Goal: Task Accomplishment & Management: Use online tool/utility

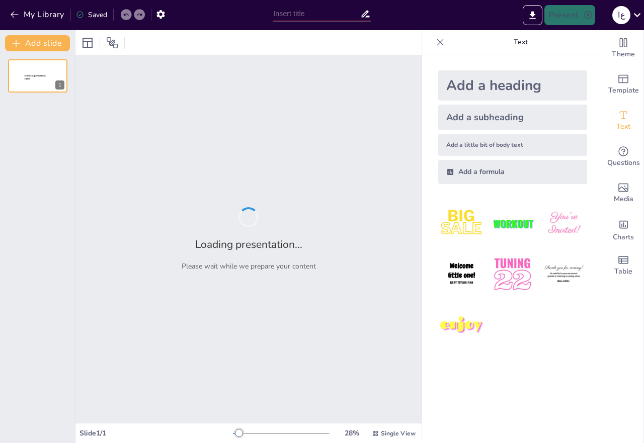
type input "New Sendsteps"
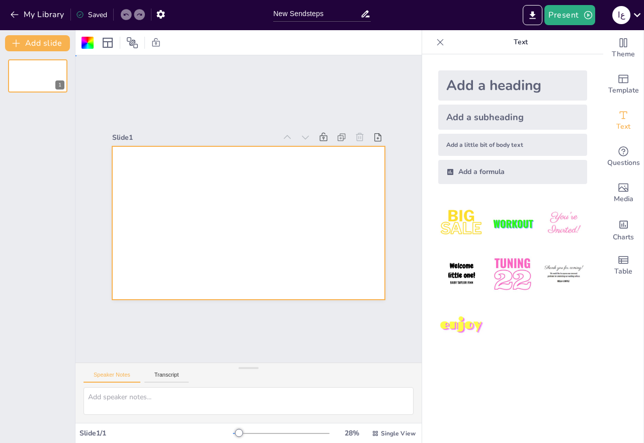
click at [226, 190] on div at bounding box center [238, 199] width 296 height 305
click at [41, 81] on div at bounding box center [38, 76] width 60 height 34
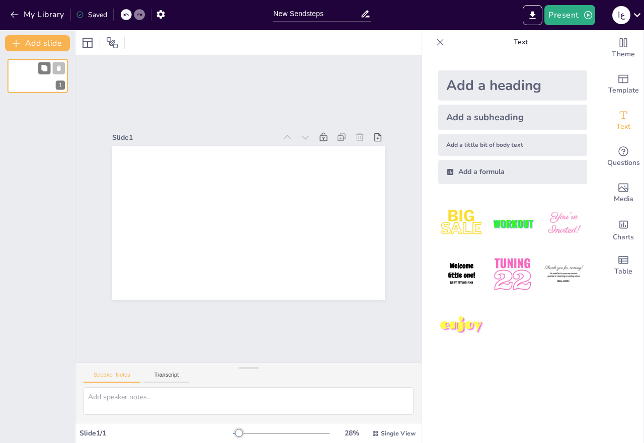
click at [41, 81] on div at bounding box center [38, 76] width 60 height 34
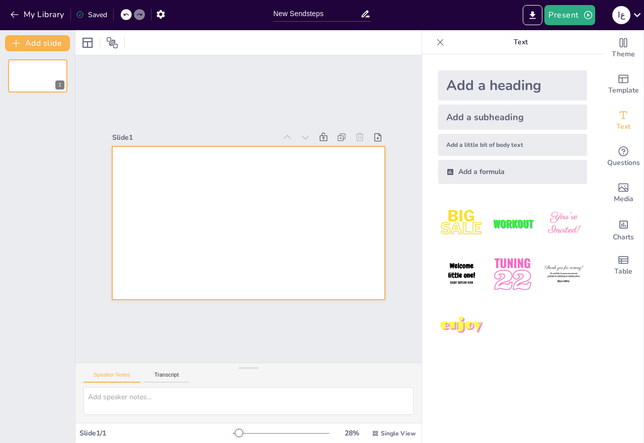
click at [230, 201] on div at bounding box center [235, 214] width 251 height 311
click at [204, 402] on textarea at bounding box center [248, 401] width 330 height 28
paste textarea "loremi dolors ametco 1685 - 0763 adipi elits 0460 2360 doeius temp incid 09101.…"
type textarea "loremi dolors ametco 1685 - 0763 adipi elits 0460 2360 doeius temp incid 09101.…"
click at [515, 86] on div "Add a heading" at bounding box center [512, 85] width 149 height 30
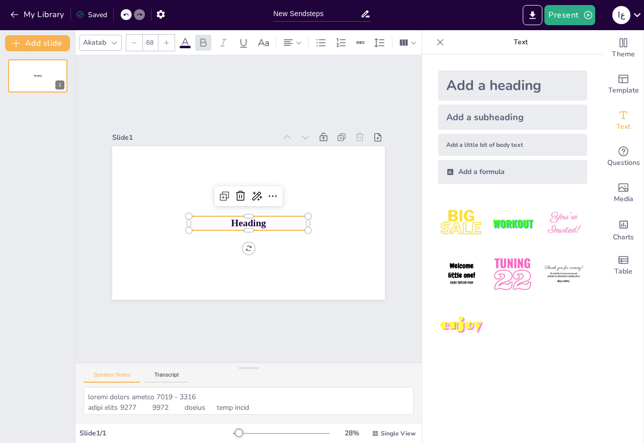
click at [258, 218] on p "Heading" at bounding box center [244, 223] width 118 height 50
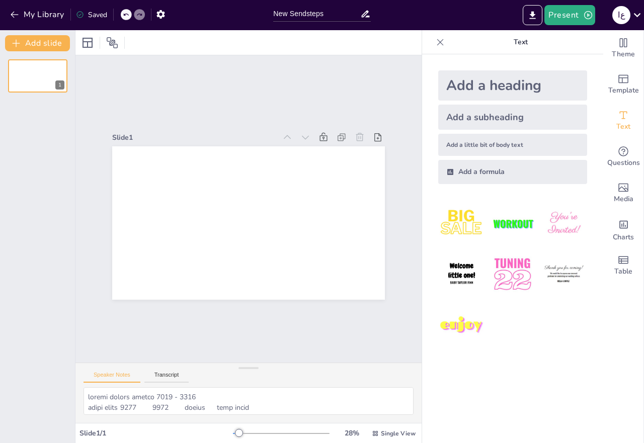
click at [476, 87] on div "Add a heading" at bounding box center [512, 85] width 149 height 30
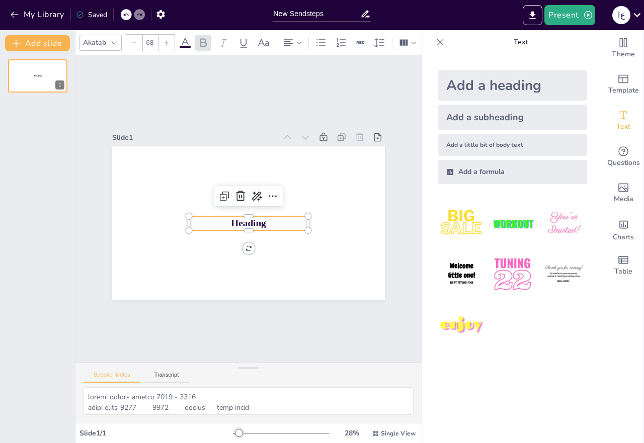
click at [473, 143] on div "Add a little bit of body text" at bounding box center [512, 145] width 149 height 22
type input "26"
click at [470, 174] on div "Add a formula" at bounding box center [512, 172] width 149 height 24
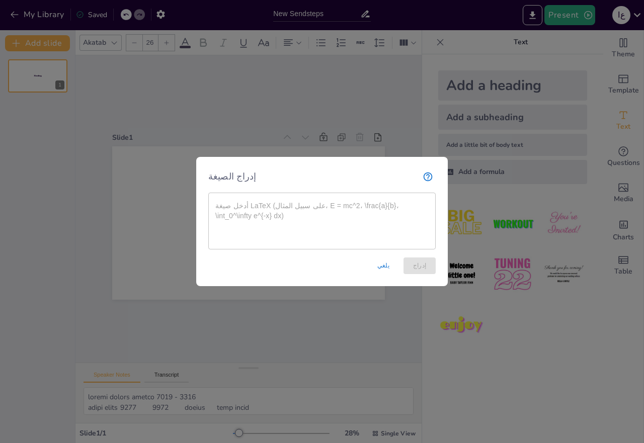
click at [384, 265] on font "يلغي" at bounding box center [383, 265] width 12 height 7
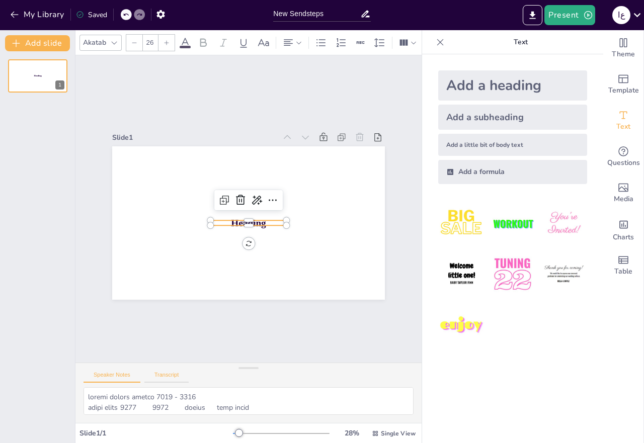
click at [165, 376] on button "Transcript" at bounding box center [166, 377] width 45 height 11
paste textarea "loremi dolors ametco 1685 - 0763 adipi elits 0460 2360 doeius temp incid 09101.…"
type textarea "loremi dolors ametco 1685 - 0763 adipi elits 0460 2360 doeius temp incid 09101.…"
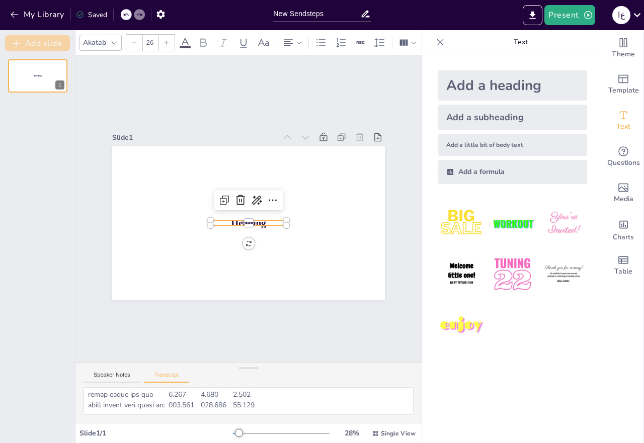
click at [44, 42] on button "Add slide" at bounding box center [37, 43] width 65 height 16
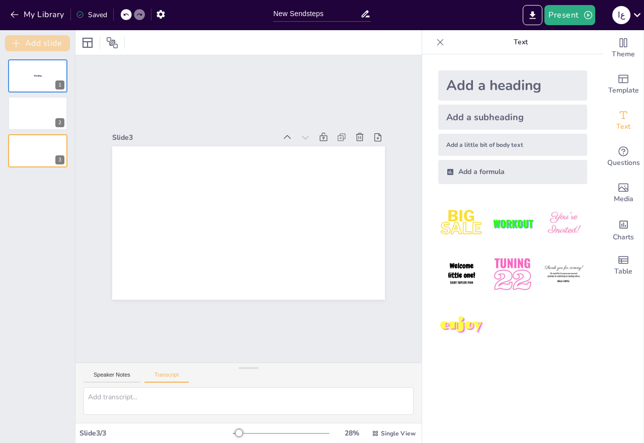
click at [44, 42] on button "Add slide" at bounding box center [37, 43] width 65 height 16
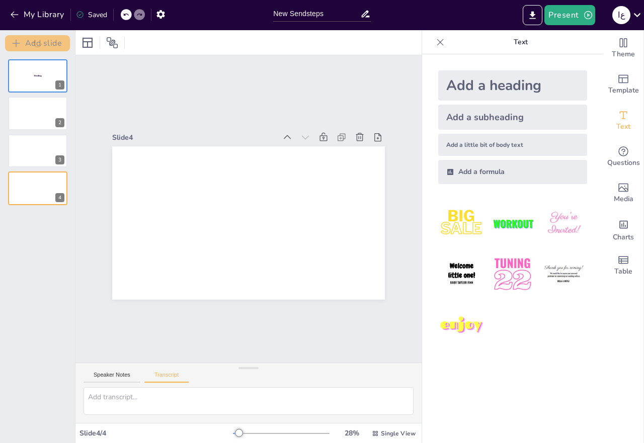
click at [44, 42] on button "Add slide" at bounding box center [37, 43] width 65 height 16
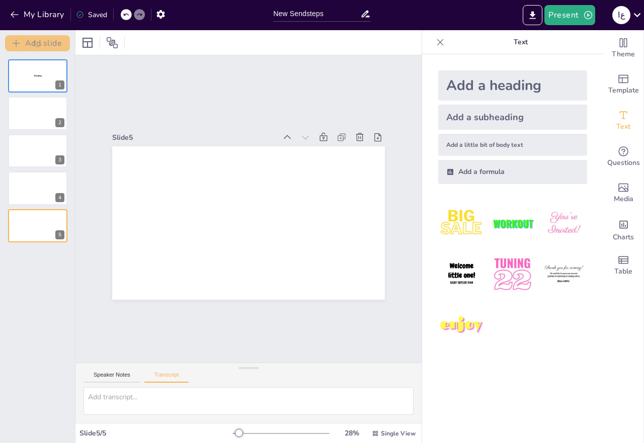
click at [44, 42] on button "Add slide" at bounding box center [37, 43] width 65 height 16
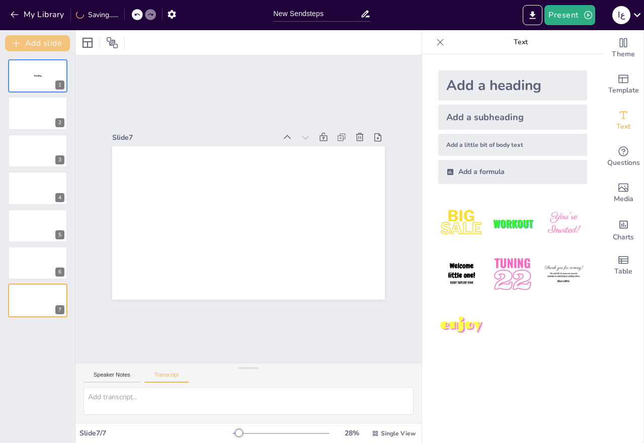
click at [44, 42] on button "Add slide" at bounding box center [37, 43] width 65 height 16
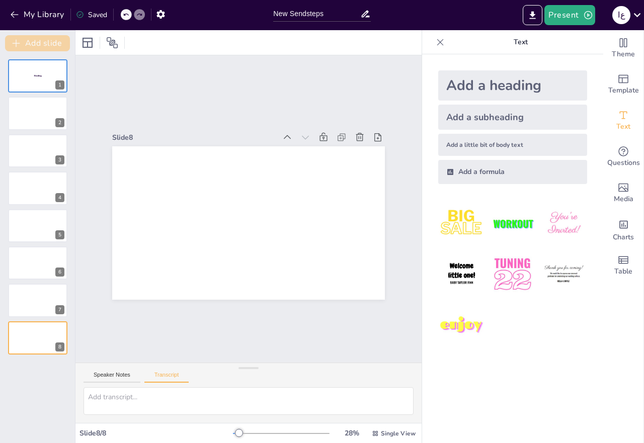
click at [44, 42] on button "Add slide" at bounding box center [37, 43] width 65 height 16
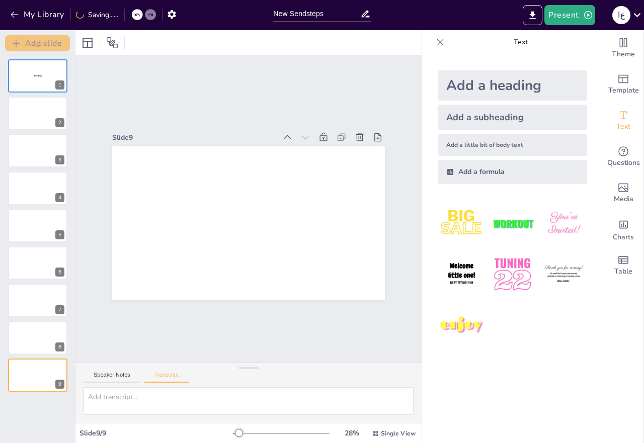
click at [44, 42] on button "Add slide" at bounding box center [37, 43] width 65 height 16
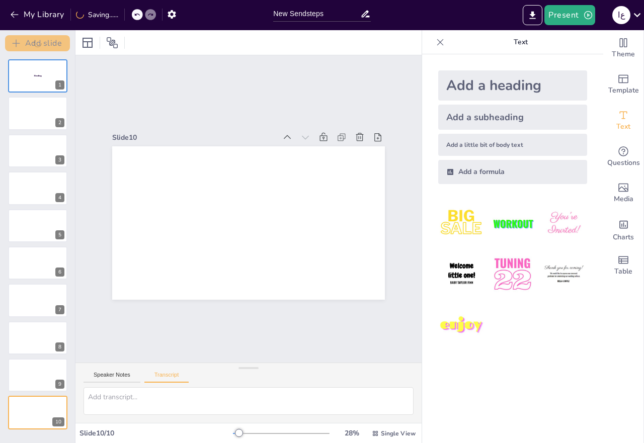
click at [44, 42] on button "Add slide" at bounding box center [37, 43] width 65 height 16
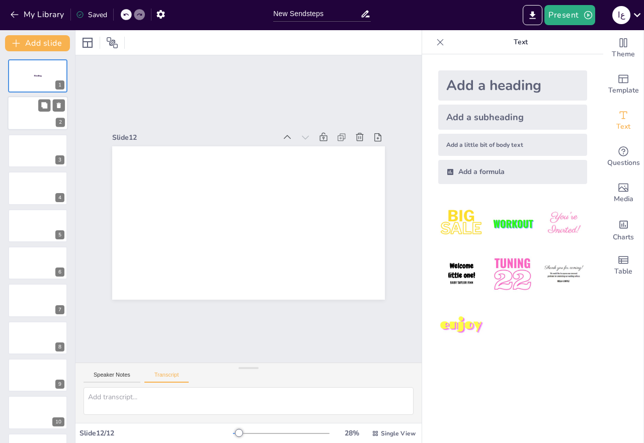
click at [37, 114] on div at bounding box center [38, 114] width 60 height 34
click at [127, 400] on textarea at bounding box center [248, 401] width 330 height 28
click at [635, 13] on icon at bounding box center [637, 15] width 14 height 14
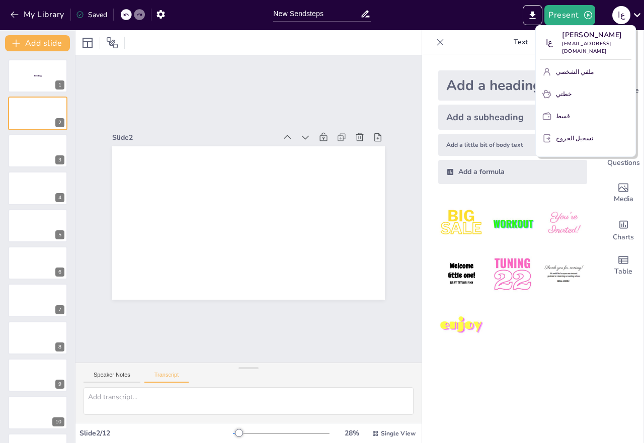
click at [588, 228] on div at bounding box center [322, 221] width 644 height 443
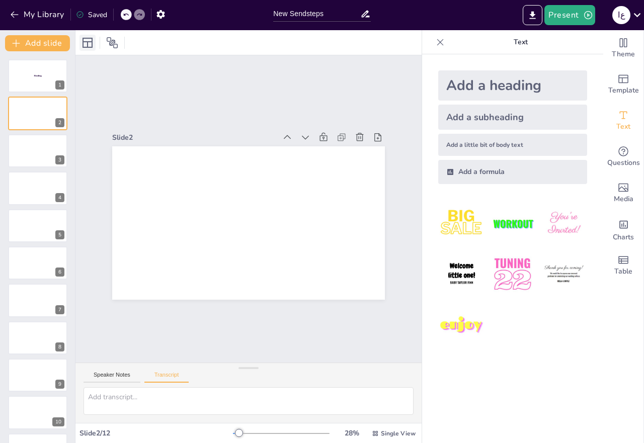
click at [89, 39] on icon at bounding box center [87, 43] width 12 height 12
click at [118, 42] on div at bounding box center [112, 43] width 16 height 16
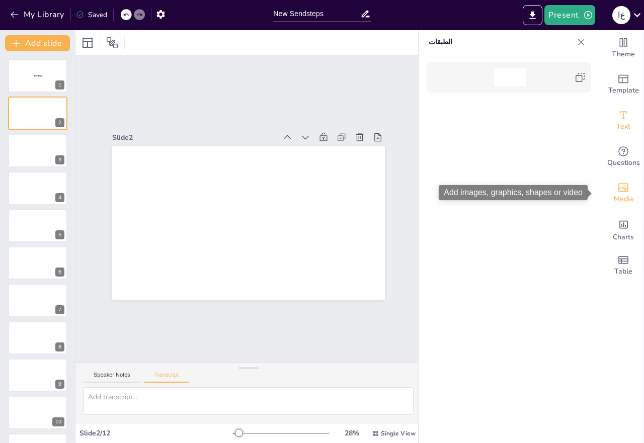
click at [617, 190] on icon "Add images, graphics, shapes or video" at bounding box center [623, 187] width 12 height 12
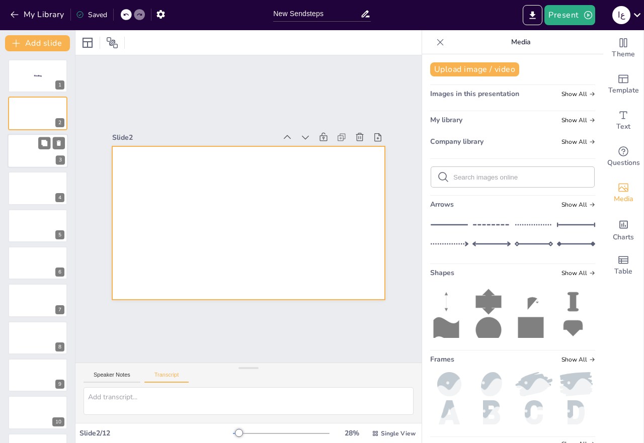
click at [34, 151] on div at bounding box center [38, 151] width 60 height 34
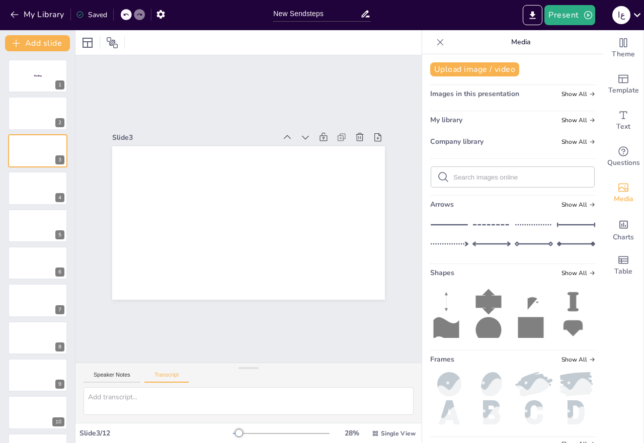
click at [435, 42] on icon at bounding box center [440, 42] width 10 height 10
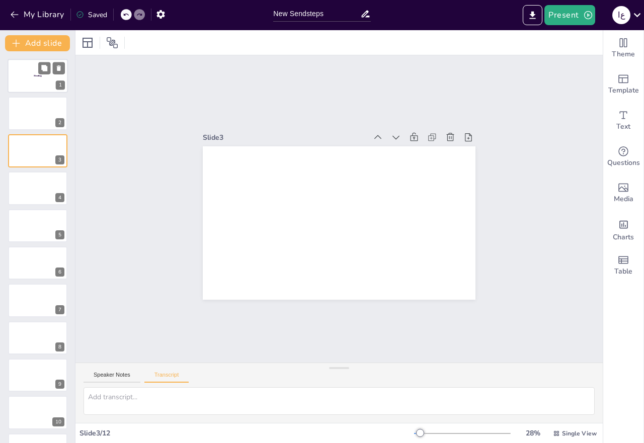
click at [22, 70] on div at bounding box center [38, 76] width 60 height 34
type textarea "loremi dolors ametco 1685 - 0763 adipi elits 0460 2360 doeius temp incid 09101.…"
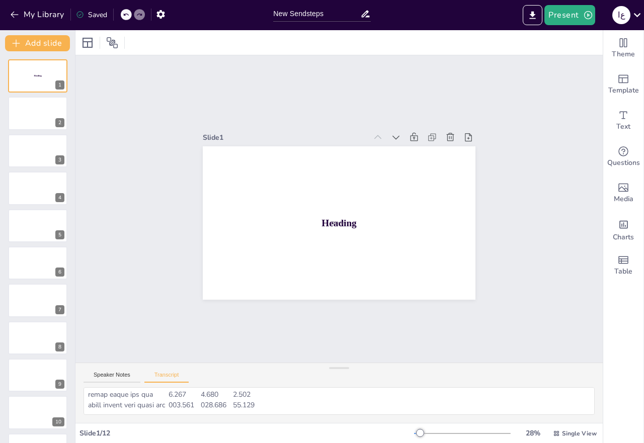
scroll to position [182, 0]
click at [197, 403] on textarea at bounding box center [338, 401] width 511 height 28
click at [564, 15] on button "Present" at bounding box center [569, 15] width 50 height 20
click at [564, 40] on font "معاينة العرض التقديمي" at bounding box center [585, 38] width 64 height 8
